Goal: Information Seeking & Learning: Compare options

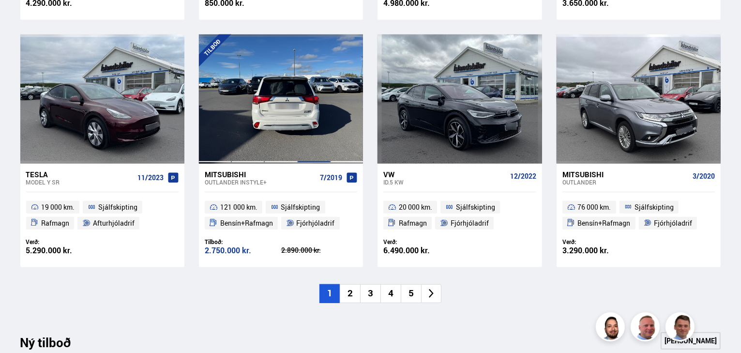
scroll to position [735, 0]
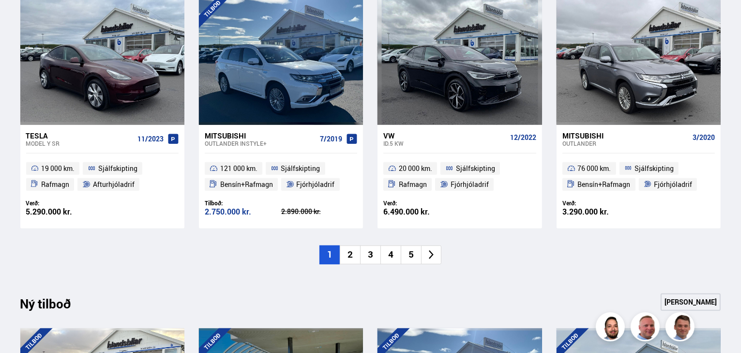
click at [349, 252] on li "2" at bounding box center [350, 254] width 20 height 19
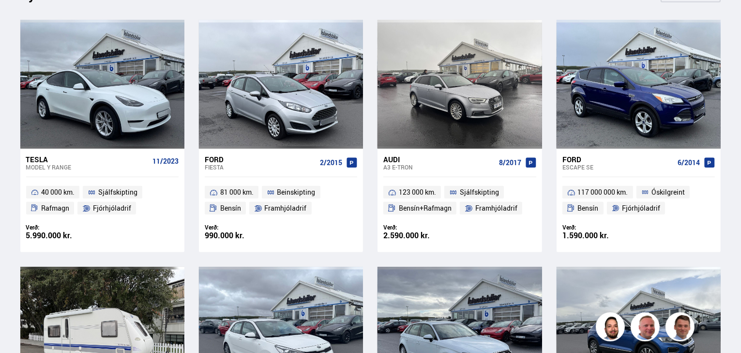
scroll to position [271, 0]
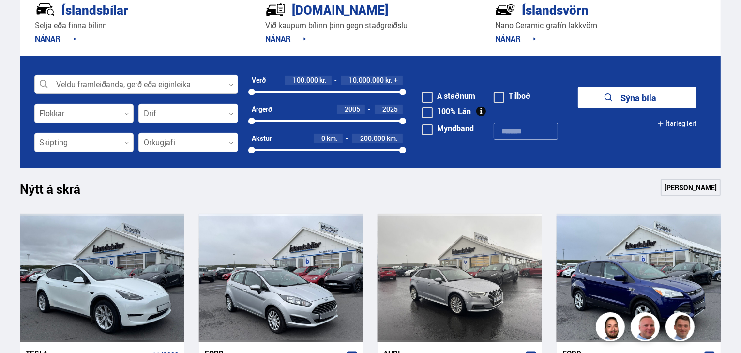
click at [230, 83] on icon at bounding box center [231, 85] width 4 height 4
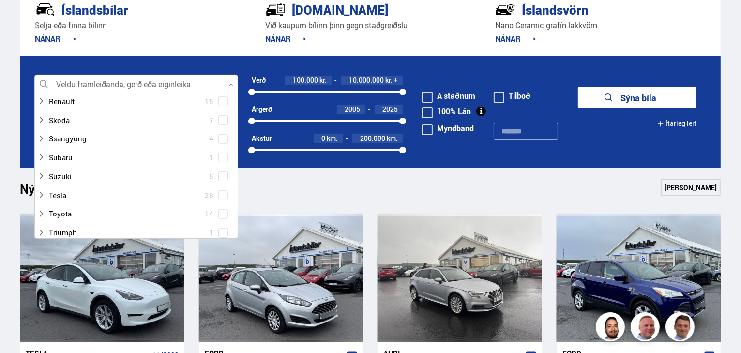
scroll to position [697, 0]
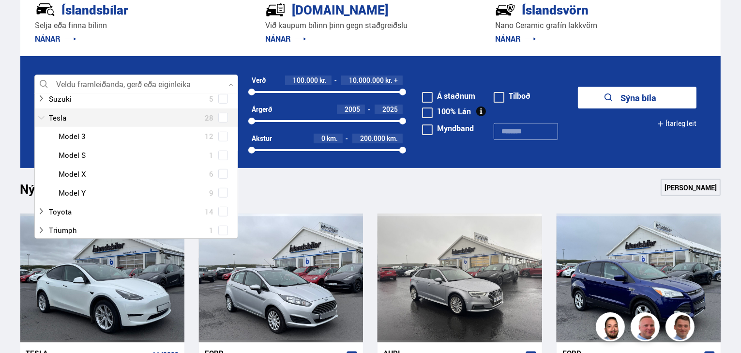
click at [71, 116] on div at bounding box center [126, 118] width 178 height 14
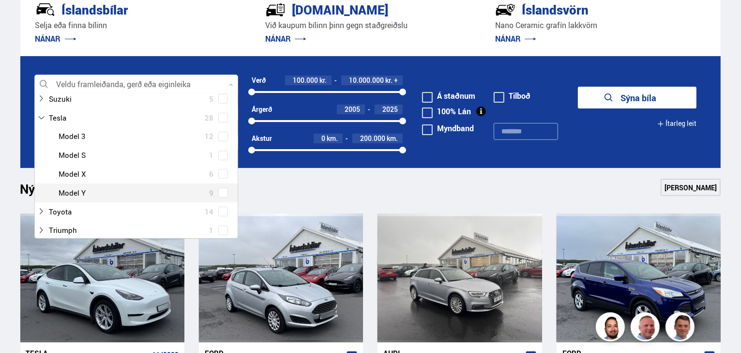
click at [72, 190] on div at bounding box center [146, 193] width 178 height 14
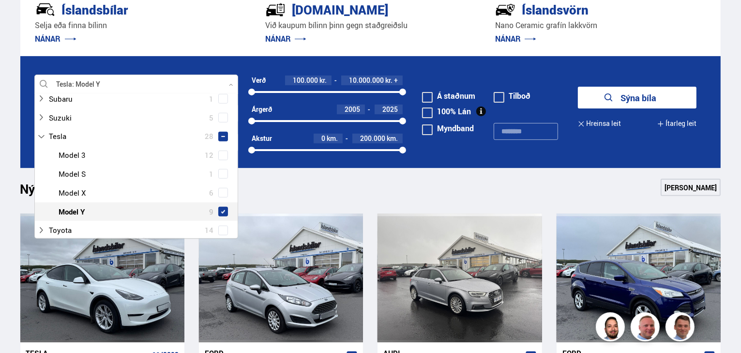
click at [222, 207] on span at bounding box center [223, 212] width 10 height 10
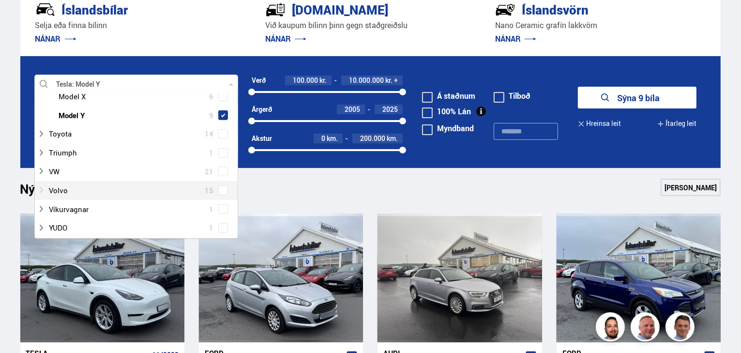
scroll to position [831, 0]
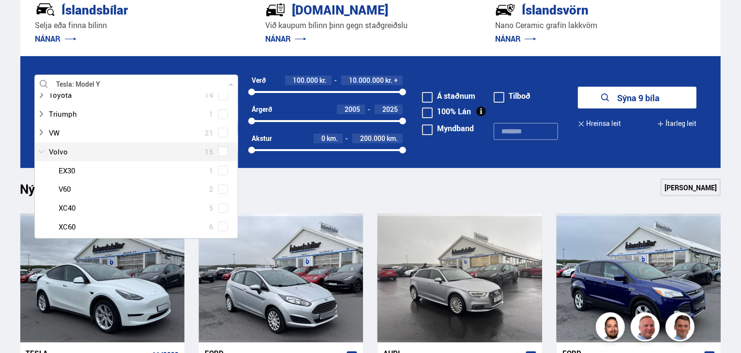
click at [64, 149] on div at bounding box center [126, 152] width 178 height 14
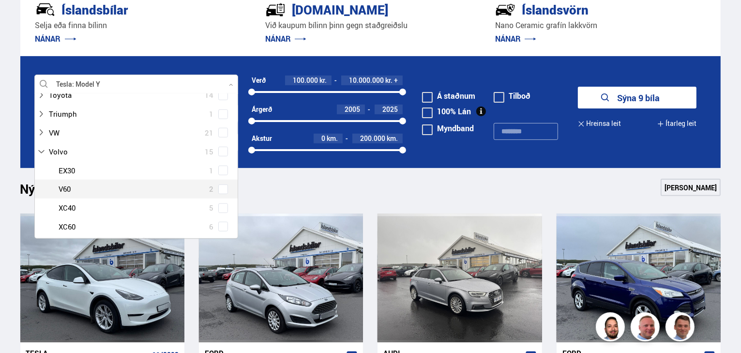
scroll to position [870, 0]
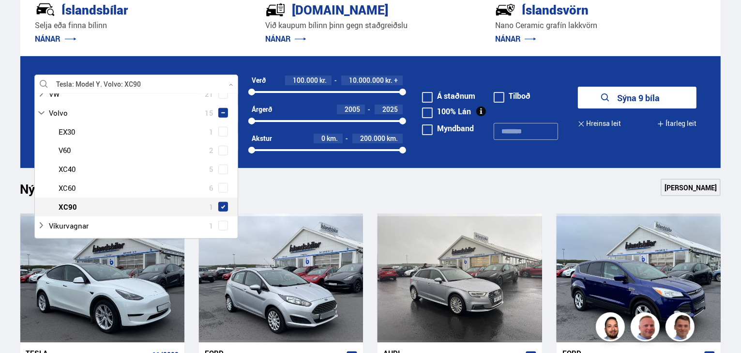
click at [218, 204] on span at bounding box center [223, 207] width 10 height 10
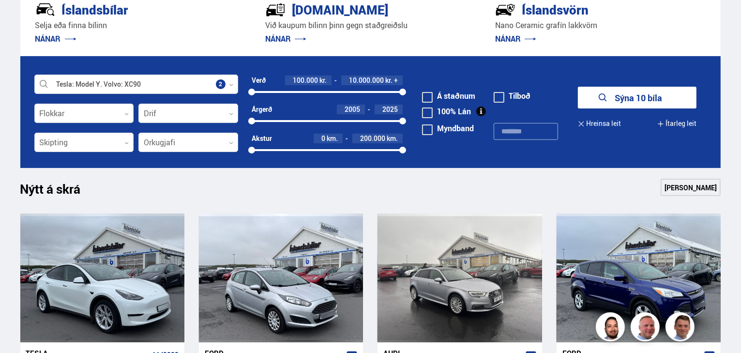
click at [546, 182] on div "Nýtt á skrá Sjá meira" at bounding box center [370, 189] width 700 height 23
click at [642, 99] on button "Sýna 10 bíla" at bounding box center [637, 98] width 119 height 22
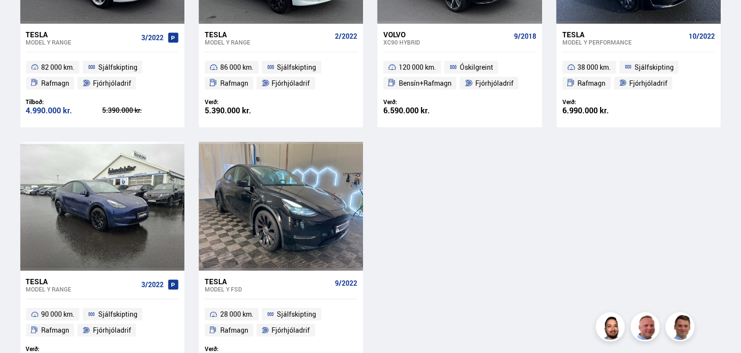
scroll to position [619, 0]
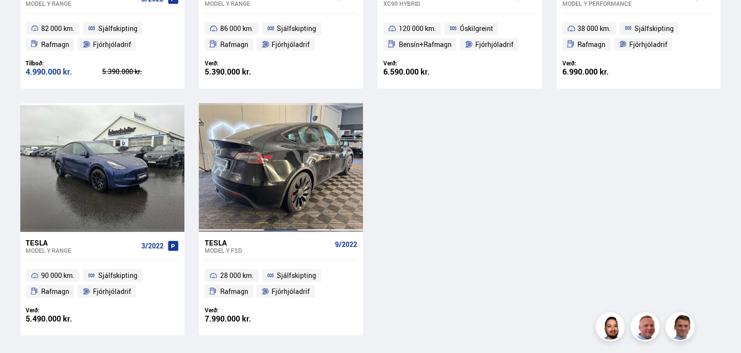
click at [284, 155] on div at bounding box center [280, 167] width 33 height 129
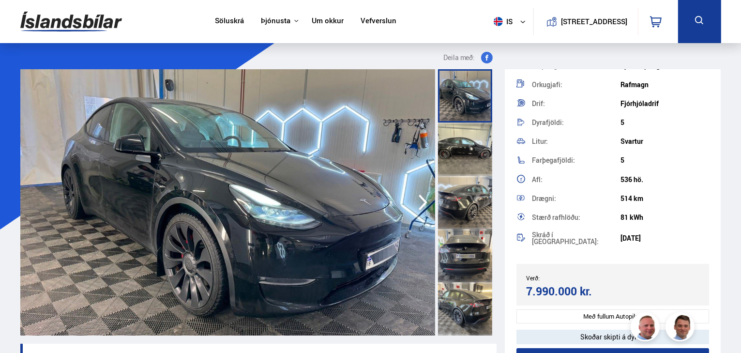
scroll to position [193, 0]
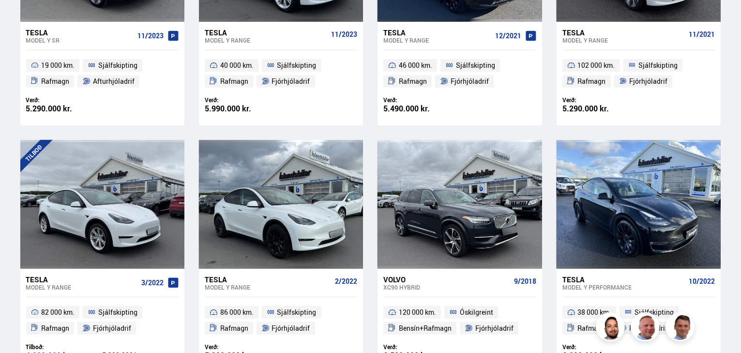
scroll to position [258, 0]
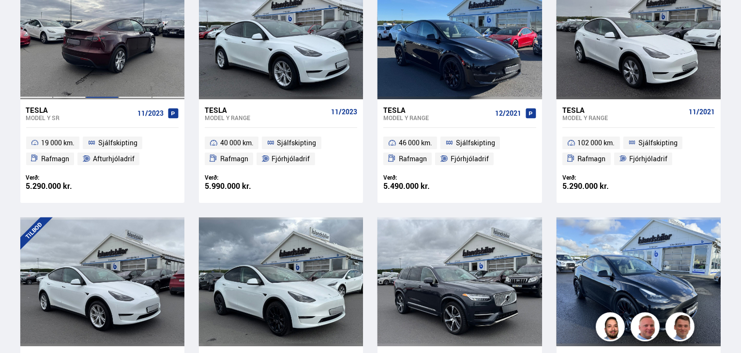
click at [90, 42] on div at bounding box center [102, 34] width 33 height 129
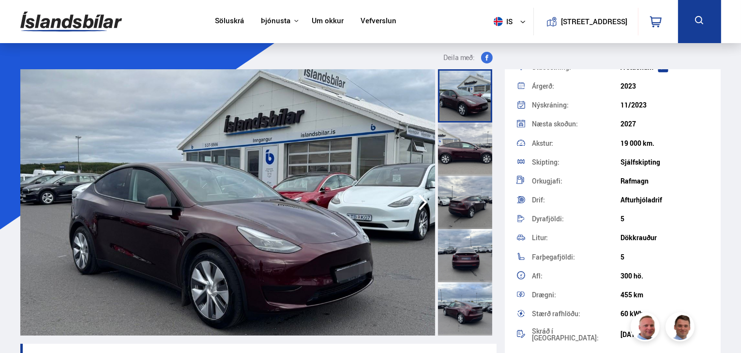
scroll to position [155, 0]
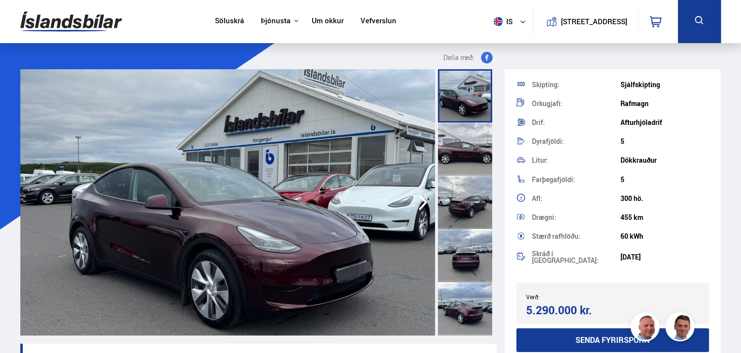
scroll to position [362, 0]
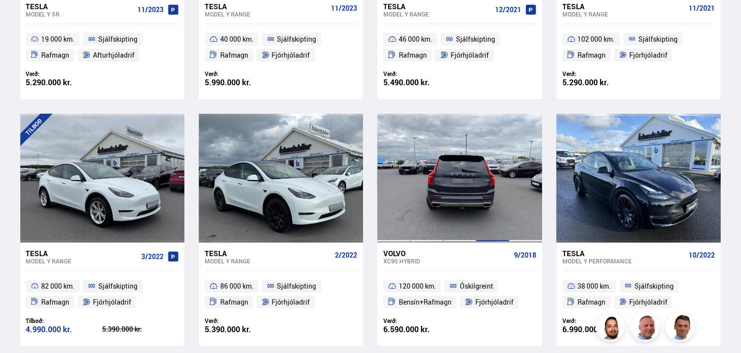
click at [493, 148] on div at bounding box center [492, 178] width 33 height 129
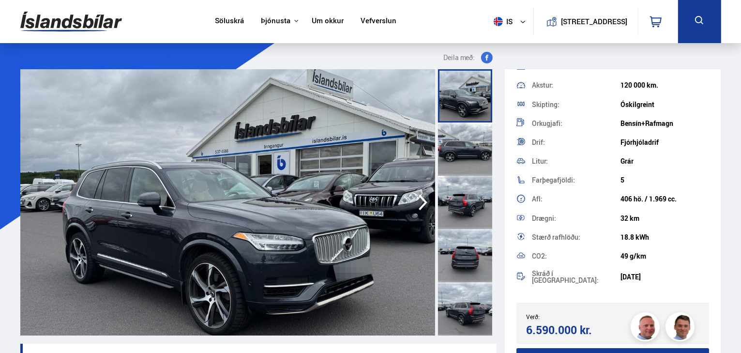
scroll to position [208, 0]
